Goal: Navigation & Orientation: Find specific page/section

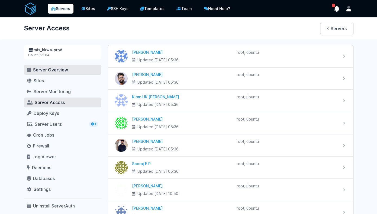
click at [54, 69] on span "Server Overview" at bounding box center [50, 69] width 35 height 5
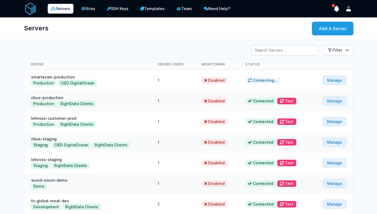
scroll to position [38, 0]
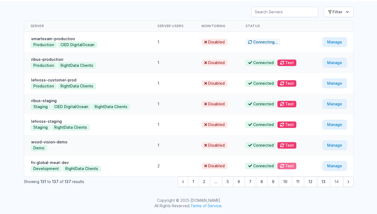
click at [288, 164] on button "Test" at bounding box center [286, 165] width 19 height 7
click at [276, 165] on button "Test" at bounding box center [273, 165] width 19 height 7
click at [271, 166] on icon at bounding box center [269, 166] width 4 height 4
